Goal: Find specific page/section: Find specific page/section

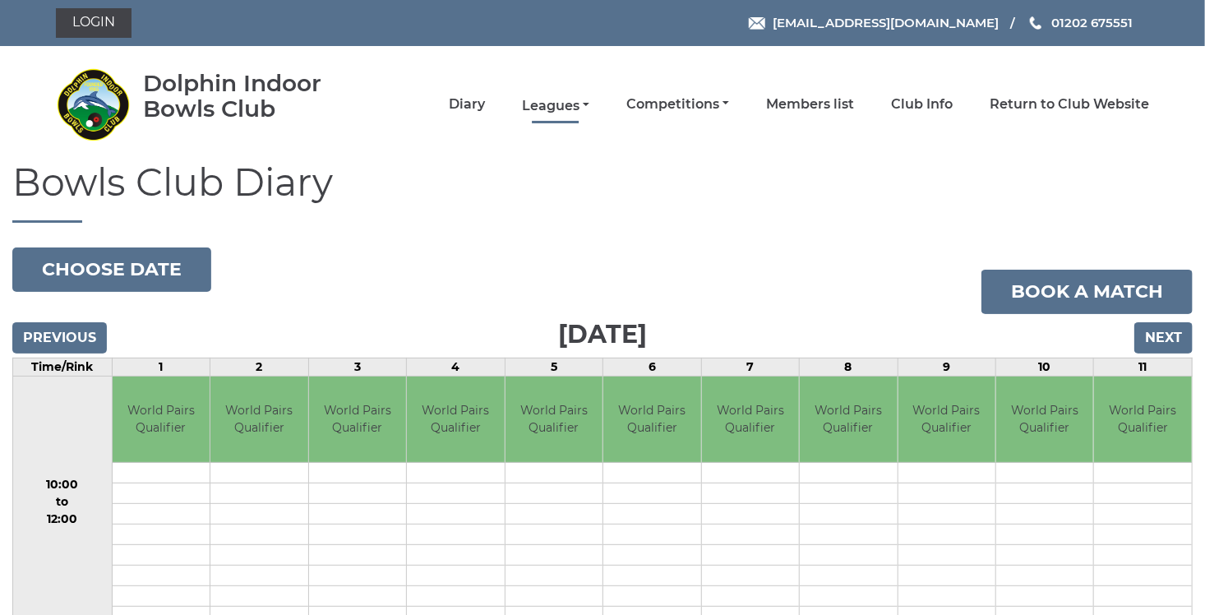
click at [588, 105] on link "Leagues" at bounding box center [555, 106] width 67 height 18
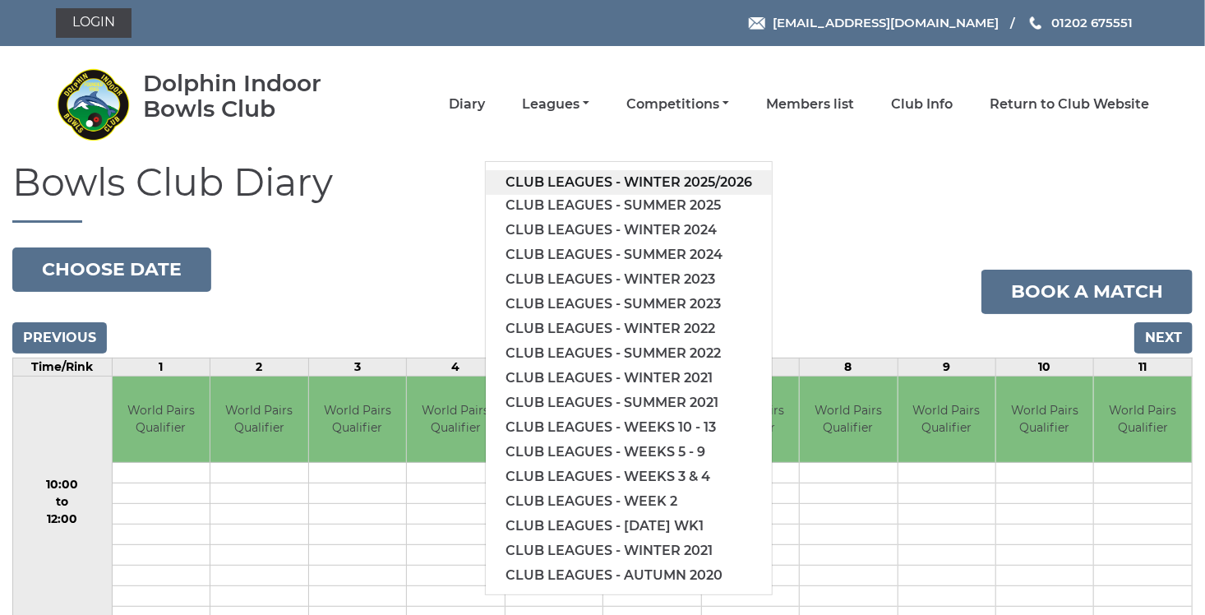
click at [589, 178] on link "Club leagues - Winter 2025/2026" at bounding box center [629, 182] width 286 height 25
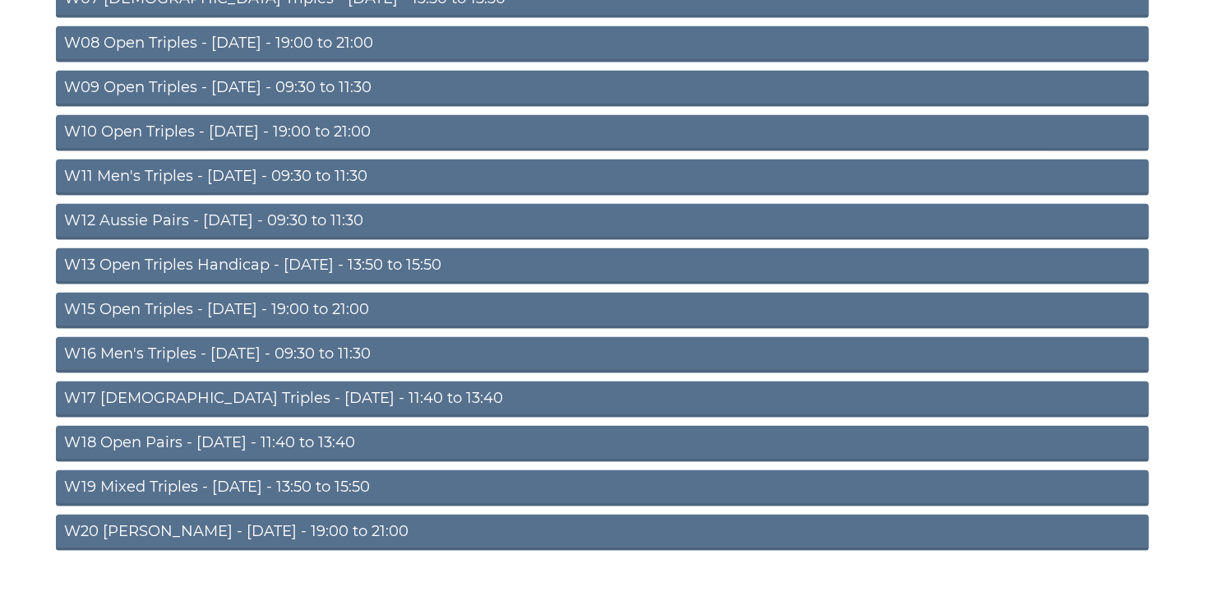
scroll to position [520, 0]
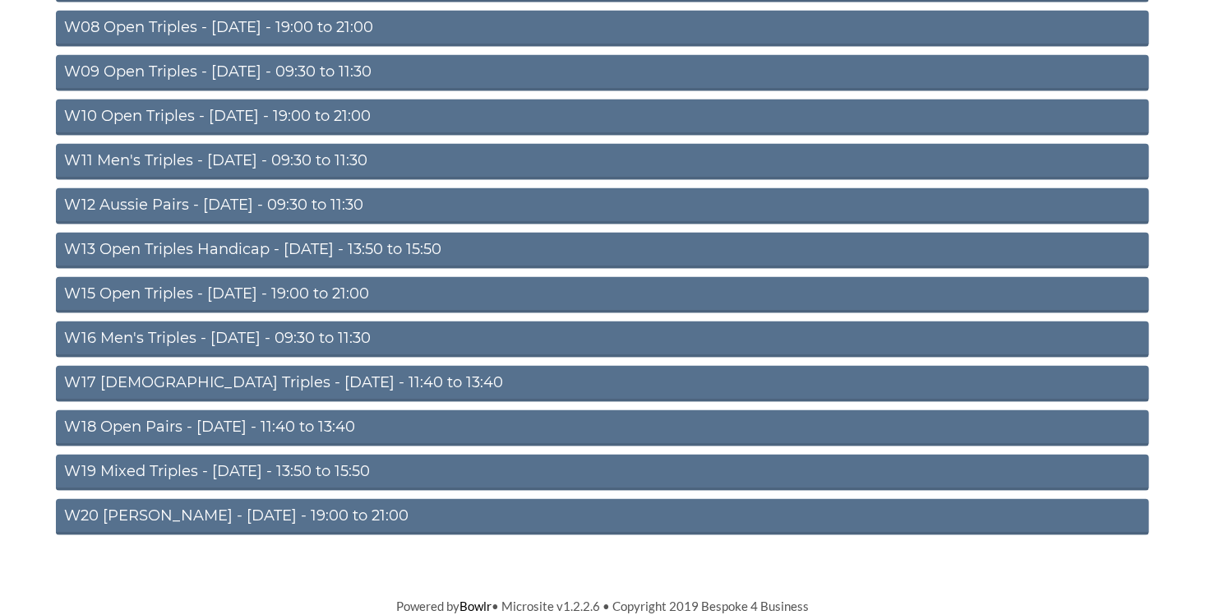
click at [275, 513] on link "W20 Aussie Pairs - Friday - 19:00 to 21:00" at bounding box center [602, 517] width 1093 height 36
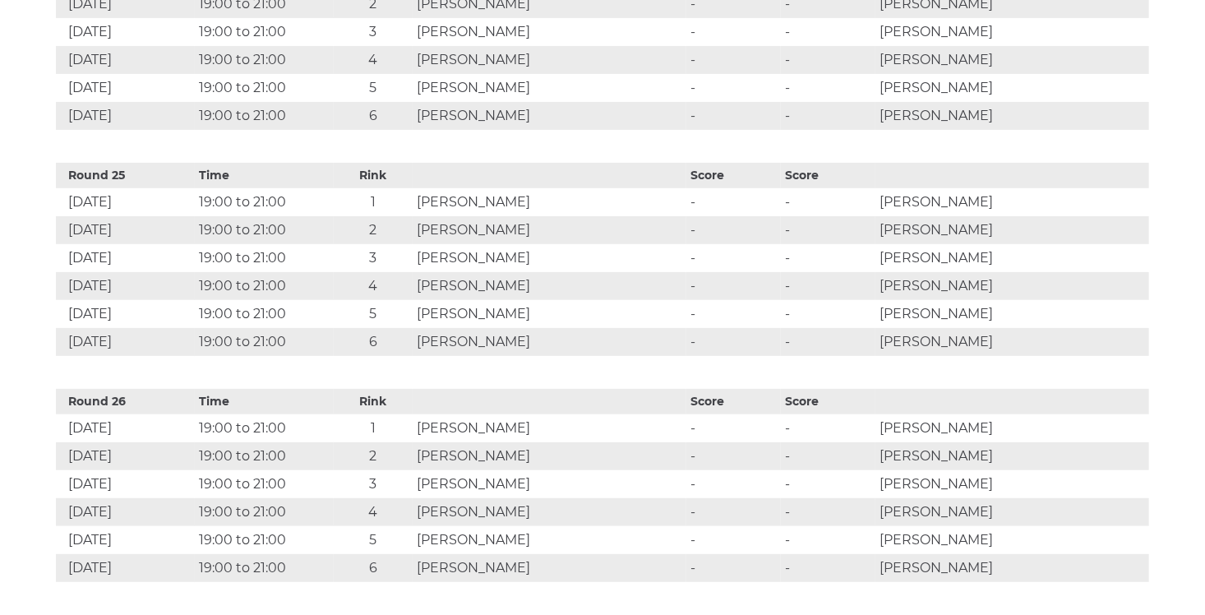
scroll to position [6158, 0]
